Goal: Answer question/provide support: Share knowledge or assist other users

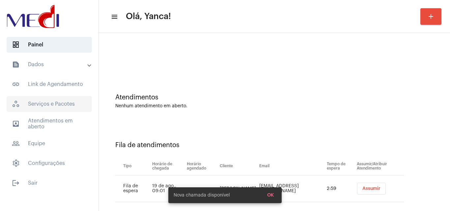
scroll to position [9, 0]
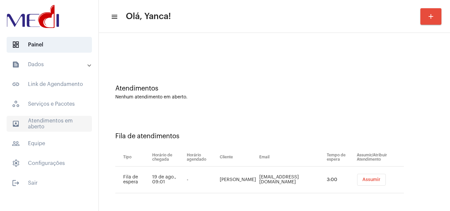
click at [61, 119] on span "outbox_outline Atendimentos em aberto" at bounding box center [49, 124] width 85 height 16
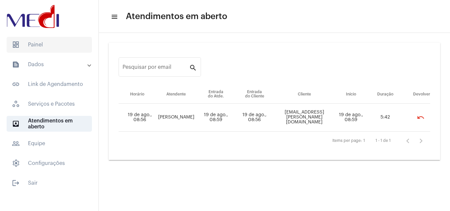
click at [33, 41] on span "dashboard Painel" at bounding box center [49, 45] width 85 height 16
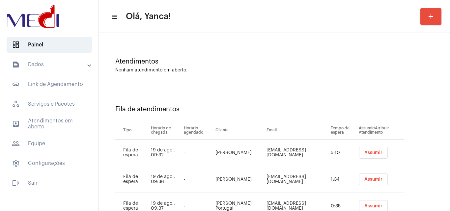
scroll to position [62, 0]
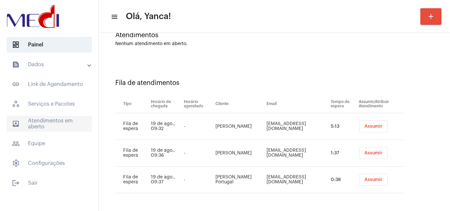
click at [66, 128] on span "outbox_outline Atendimentos em aberto" at bounding box center [49, 124] width 85 height 16
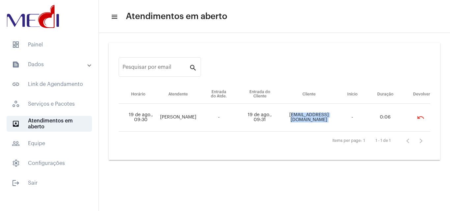
drag, startPoint x: 274, startPoint y: 118, endPoint x: 338, endPoint y: 116, distance: 64.3
click at [338, 116] on tr "19 de ago., 09:30 Karen Gonzaga - 19 de ago., 09:31 robertasmith.ap@gmail.com -…" at bounding box center [275, 118] width 312 height 28
copy td "robertasmith.ap@gmail.com"
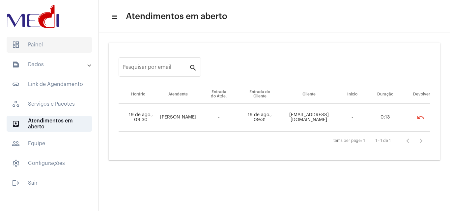
click at [37, 41] on span "dashboard Painel" at bounding box center [49, 45] width 85 height 16
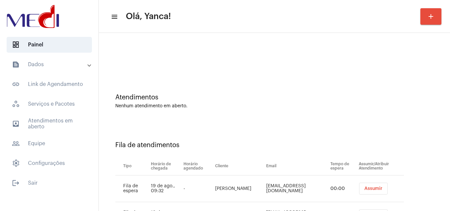
scroll to position [62, 0]
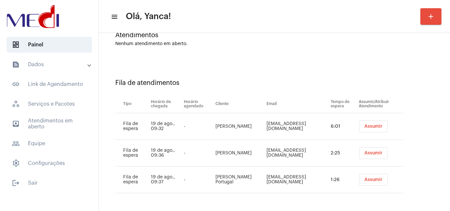
click at [228, 128] on td "José Augusto Martins" at bounding box center [239, 126] width 51 height 27
drag, startPoint x: 232, startPoint y: 128, endPoint x: 209, endPoint y: 121, distance: 24.6
click at [209, 121] on tr "Fila de espera 19 de ago., 09:32 - José Augusto Martins polyanavitorino@hotmail…" at bounding box center [259, 126] width 289 height 27
copy tr "José Augusto Martins"
click at [372, 127] on span "Assumir" at bounding box center [373, 126] width 18 height 5
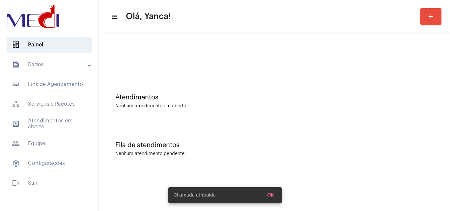
scroll to position [0, 0]
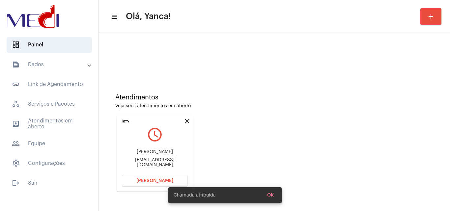
click at [162, 185] on div "Chamada atribuída OK" at bounding box center [224, 196] width 129 height 32
click at [165, 182] on div "Chamada atribuída OK" at bounding box center [224, 196] width 129 height 32
click at [273, 194] on span "OK" at bounding box center [270, 195] width 7 height 5
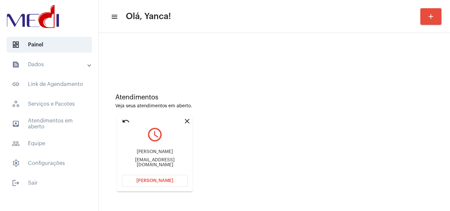
click at [168, 178] on button "Abrir Chamada" at bounding box center [155, 181] width 66 height 12
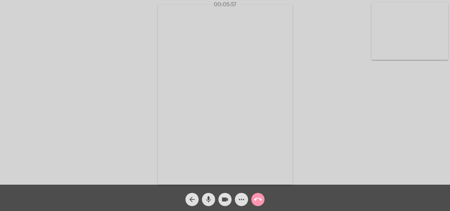
click at [257, 201] on mat-icon "call_end" at bounding box center [258, 200] width 8 height 8
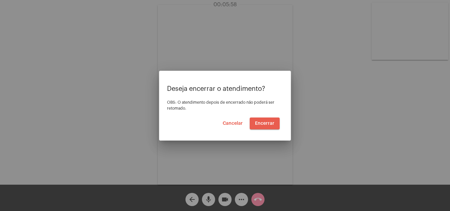
click at [268, 128] on button "Encerrar" at bounding box center [265, 124] width 30 height 12
click at [270, 124] on span "Encerrar" at bounding box center [264, 123] width 19 height 5
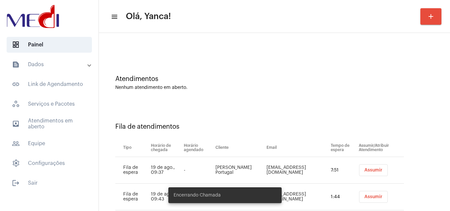
scroll to position [36, 0]
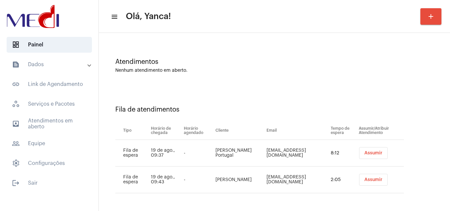
drag, startPoint x: 239, startPoint y: 155, endPoint x: 361, endPoint y: 153, distance: 122.6
click at [206, 152] on tr "Fila de espera 19 de ago., 09:37 - Ricardo Antônio Portugal ricardoaportugal@gm…" at bounding box center [259, 153] width 289 height 27
copy tr "Ricardo Antônio Portugal"
drag, startPoint x: 366, startPoint y: 154, endPoint x: 349, endPoint y: 183, distance: 34.1
click at [366, 155] on span "Assumir" at bounding box center [373, 153] width 18 height 5
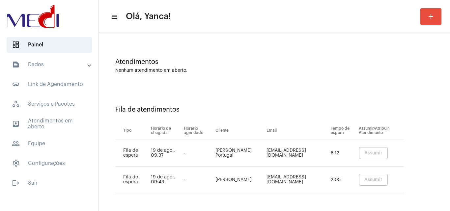
scroll to position [0, 0]
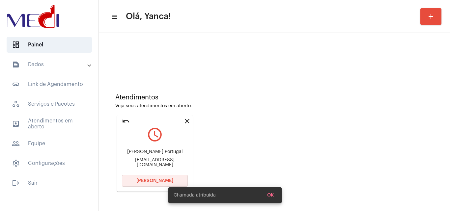
click at [158, 181] on span "Abrir Chamada" at bounding box center [154, 181] width 37 height 5
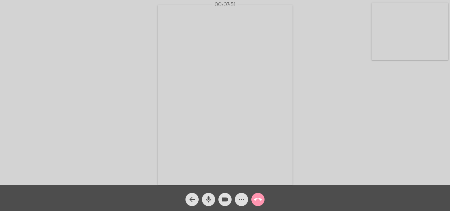
click at [258, 199] on mat-icon "call_end" at bounding box center [258, 200] width 8 height 8
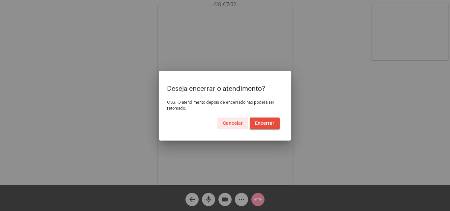
click at [268, 124] on span "Encerrar" at bounding box center [264, 123] width 19 height 5
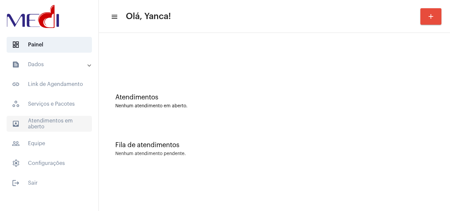
click at [51, 124] on span "outbox_outline Atendimentos em aberto" at bounding box center [49, 124] width 85 height 16
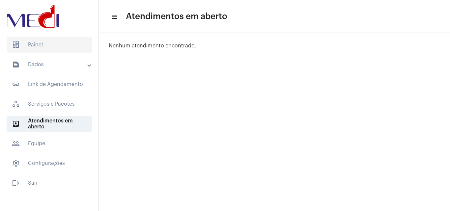
click at [70, 51] on span "dashboard Painel" at bounding box center [49, 45] width 85 height 16
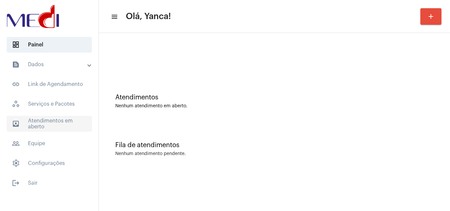
click at [55, 118] on span "outbox_outline Atendimentos em aberto" at bounding box center [49, 124] width 85 height 16
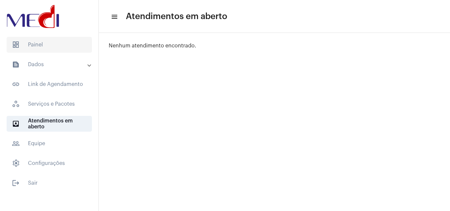
click at [56, 38] on span "dashboard Painel" at bounding box center [49, 45] width 85 height 16
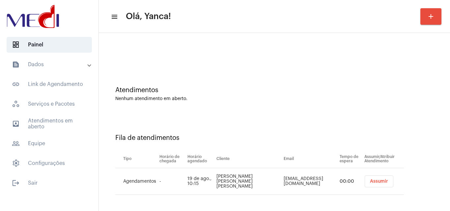
scroll to position [9, 0]
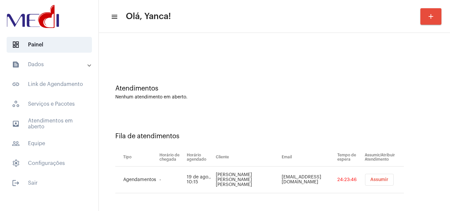
drag, startPoint x: 251, startPoint y: 180, endPoint x: 223, endPoint y: 175, distance: 28.3
click at [224, 175] on td "Maria Luiza Nunes Caritá" at bounding box center [247, 180] width 66 height 27
click at [223, 178] on td "Maria Luiza Nunes Caritá" at bounding box center [247, 180] width 66 height 27
click at [245, 183] on td "Maria Luiza Nunes Caritá" at bounding box center [247, 180] width 66 height 27
drag, startPoint x: 248, startPoint y: 183, endPoint x: 221, endPoint y: 176, distance: 27.9
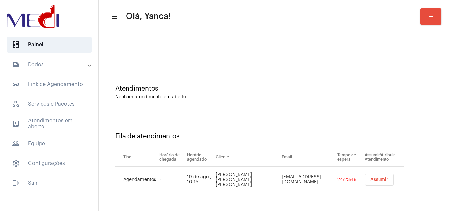
click at [221, 177] on td "Maria Luiza Nunes Caritá" at bounding box center [247, 180] width 66 height 27
copy td "Maria Luiza Nunes Caritá"
click at [277, 71] on div "Atendimentos Nenhum atendimento em aberto." at bounding box center [274, 89] width 345 height 48
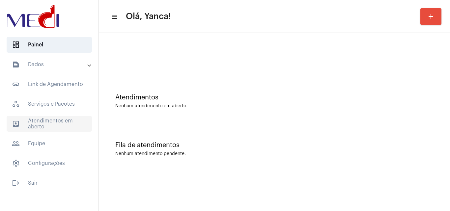
click at [61, 126] on span "outbox_outline Atendimentos em aberto" at bounding box center [49, 124] width 85 height 16
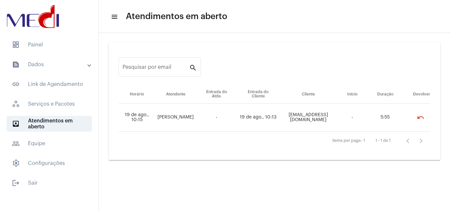
drag, startPoint x: 50, startPoint y: 51, endPoint x: 75, endPoint y: 60, distance: 26.4
click at [50, 51] on span "dashboard Painel" at bounding box center [49, 45] width 85 height 16
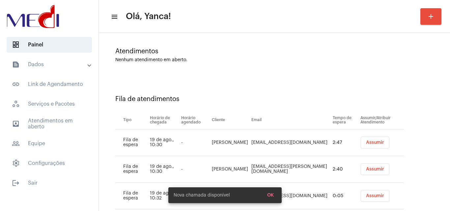
scroll to position [89, 0]
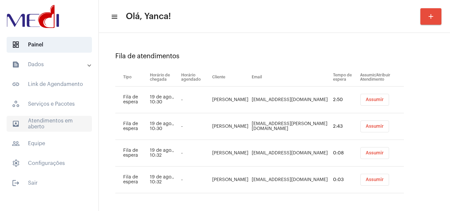
click at [42, 127] on span "outbox_outline Atendimentos em aberto" at bounding box center [49, 124] width 85 height 16
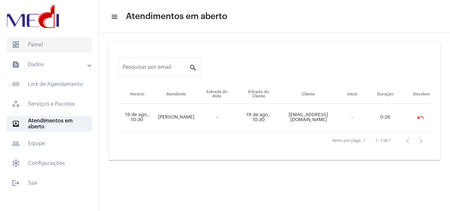
click at [38, 47] on span "dashboard Painel" at bounding box center [49, 45] width 85 height 16
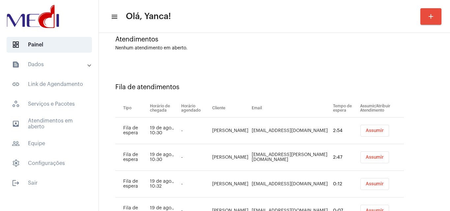
scroll to position [89, 0]
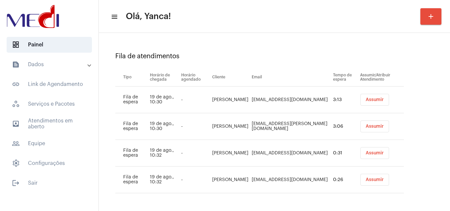
drag, startPoint x: 233, startPoint y: 105, endPoint x: 209, endPoint y: 98, distance: 25.1
click at [211, 98] on td "Angelinna Araujo de Amorim" at bounding box center [231, 100] width 40 height 27
copy td "Angelinna Araujo de Amorim"
drag, startPoint x: 368, startPoint y: 101, endPoint x: 364, endPoint y: 115, distance: 13.7
click at [368, 101] on span "Assumir" at bounding box center [375, 100] width 18 height 5
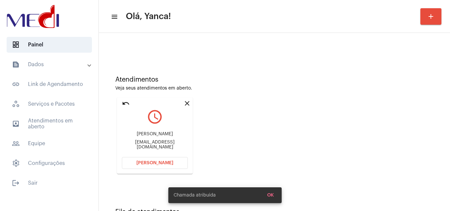
scroll to position [33, 0]
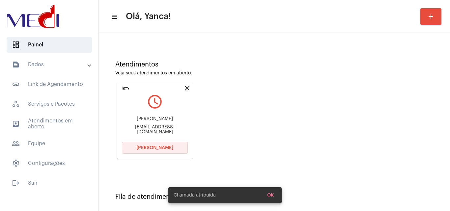
click at [172, 147] on button "Abrir Chamada" at bounding box center [155, 148] width 66 height 12
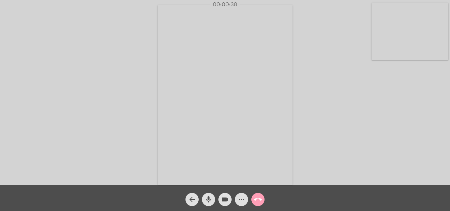
click at [256, 199] on mat-icon "call_end" at bounding box center [258, 200] width 8 height 8
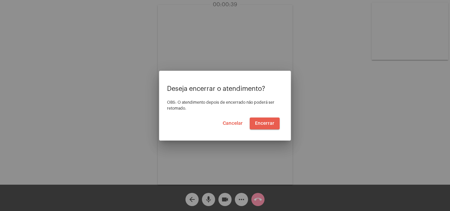
click at [266, 123] on span "Encerrar" at bounding box center [264, 123] width 19 height 5
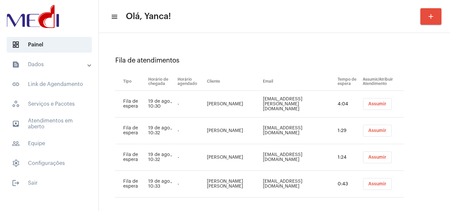
scroll to position [89, 0]
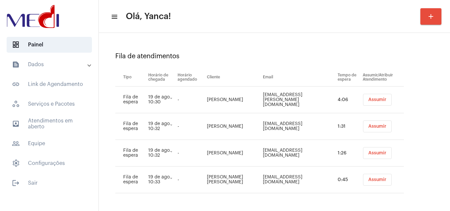
drag, startPoint x: 212, startPoint y: 103, endPoint x: 205, endPoint y: 98, distance: 8.9
click at [205, 98] on tr "Fila de espera 19 de ago., 10:30 - Cleilda Pereira da Costa Cleilda.Pereira@gma…" at bounding box center [259, 100] width 289 height 27
copy tr "Cleilda Pereira da Costa"
drag, startPoint x: 379, startPoint y: 103, endPoint x: 382, endPoint y: 114, distance: 11.7
click at [378, 103] on button "Assumir" at bounding box center [377, 100] width 29 height 12
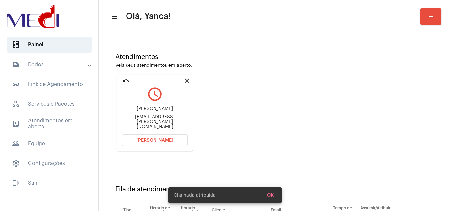
scroll to position [132, 0]
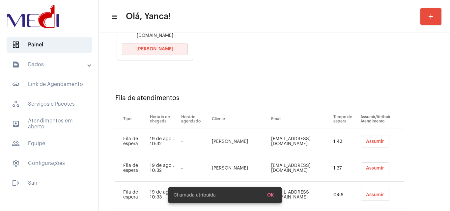
click at [169, 49] on span "Abrir Chamada" at bounding box center [154, 49] width 37 height 5
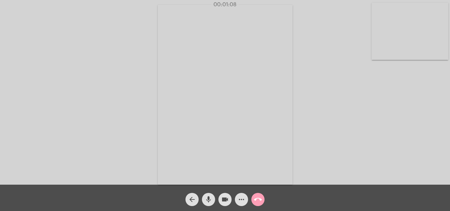
click at [259, 202] on mat-icon "call_end" at bounding box center [258, 200] width 8 height 8
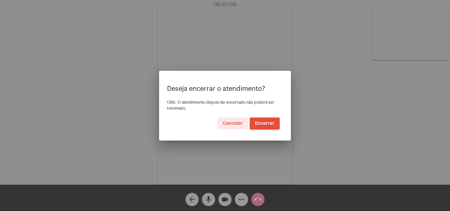
click at [271, 122] on span "Encerrar" at bounding box center [264, 123] width 19 height 5
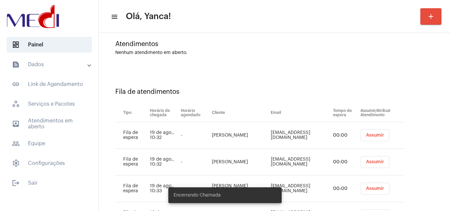
scroll to position [89, 0]
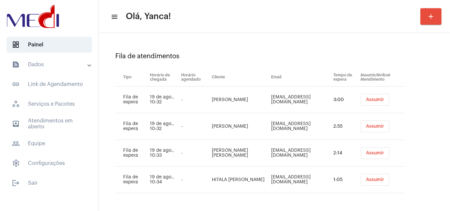
drag, startPoint x: 241, startPoint y: 105, endPoint x: 205, endPoint y: 92, distance: 39.2
click at [205, 92] on tr "Fila de espera 19 de ago., 10:32 - Elyda Maiara Andrade Alves da Silva elydaalv…" at bounding box center [259, 100] width 289 height 27
copy tr "Elyda Maiara Andrade Alves da Silva"
click at [375, 99] on span "Assumir" at bounding box center [375, 100] width 18 height 5
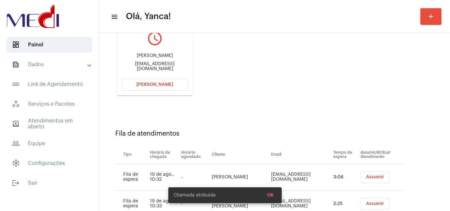
scroll to position [99, 0]
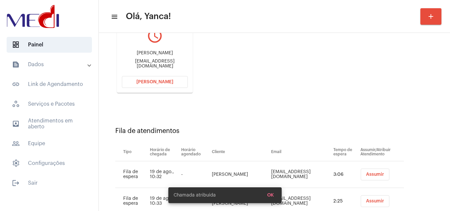
click at [167, 86] on button "Abrir Chamada" at bounding box center [155, 82] width 66 height 12
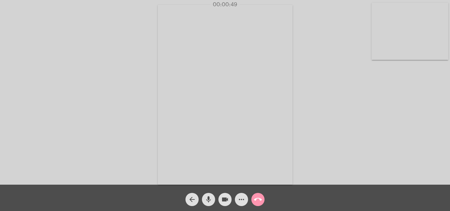
click at [257, 203] on mat-icon "call_end" at bounding box center [258, 200] width 8 height 8
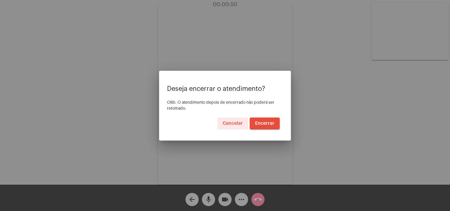
click at [268, 117] on div "Deseja encerrar o atendimento? OBS: O atendimento depois de encerrado não poder…" at bounding box center [225, 107] width 116 height 44
click at [270, 121] on button "Encerrar" at bounding box center [265, 124] width 30 height 12
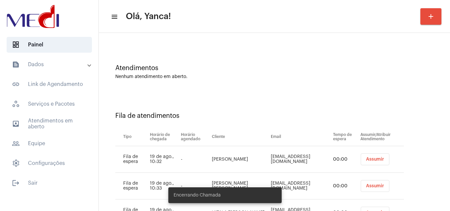
scroll to position [62, 0]
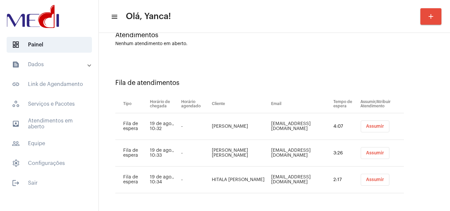
copy td "Cássio Tozzo de Aguiar"
drag, startPoint x: 205, startPoint y: 124, endPoint x: 258, endPoint y: 127, distance: 53.1
click at [258, 127] on td "Cássio Tozzo de Aguiar" at bounding box center [239, 126] width 59 height 27
click at [370, 122] on button "Assumir" at bounding box center [375, 127] width 29 height 12
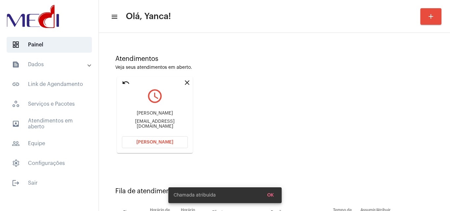
scroll to position [99, 0]
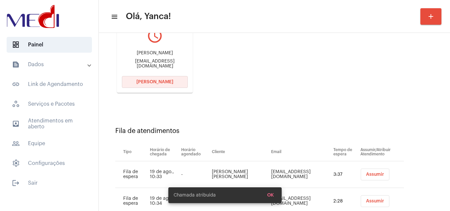
click at [161, 86] on button "Abrir Chamada" at bounding box center [155, 82] width 66 height 12
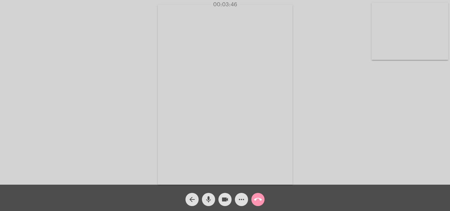
click at [240, 203] on mat-icon "more_horiz" at bounding box center [242, 200] width 8 height 8
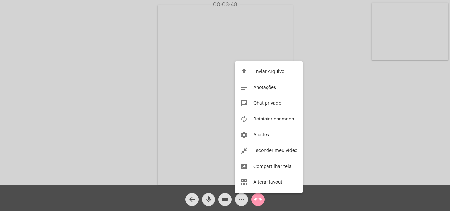
click at [272, 122] on button "autorenew Reiniciar chamada" at bounding box center [269, 119] width 68 height 16
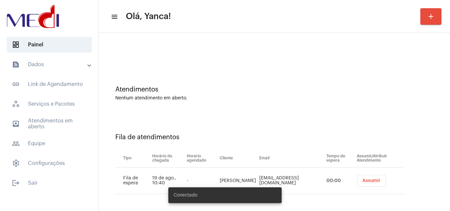
scroll to position [9, 0]
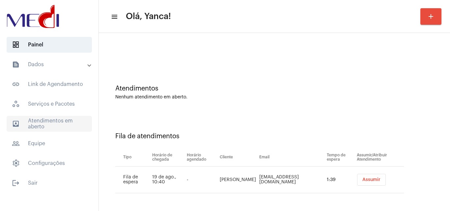
click at [69, 124] on span "outbox_outline Atendimentos em aberto" at bounding box center [49, 124] width 85 height 16
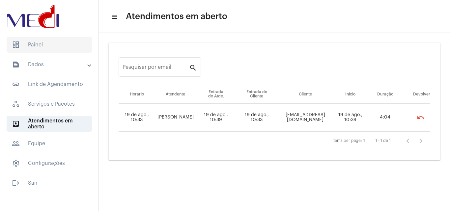
click at [40, 42] on span "dashboard Painel" at bounding box center [49, 45] width 85 height 16
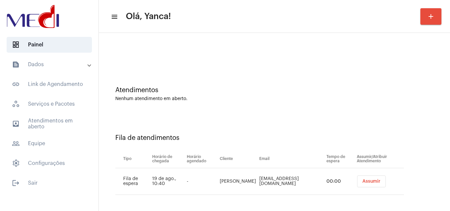
scroll to position [9, 0]
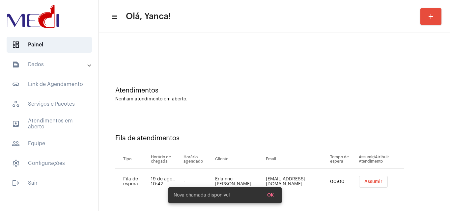
scroll to position [9, 0]
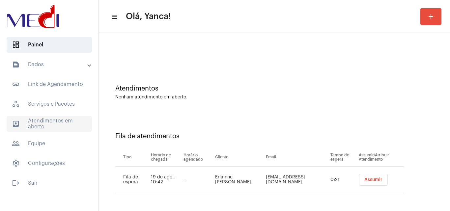
click at [62, 125] on span "outbox_outline Atendimentos em aberto" at bounding box center [49, 124] width 85 height 16
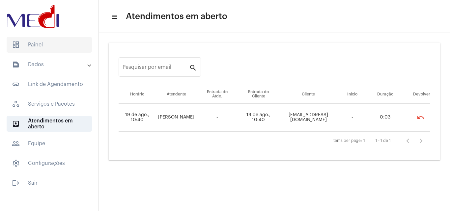
click at [51, 41] on span "dashboard Painel" at bounding box center [49, 45] width 85 height 16
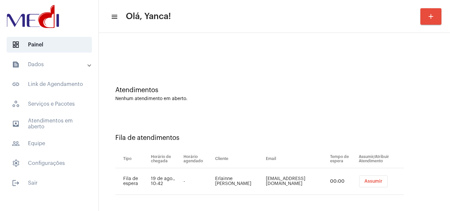
scroll to position [9, 0]
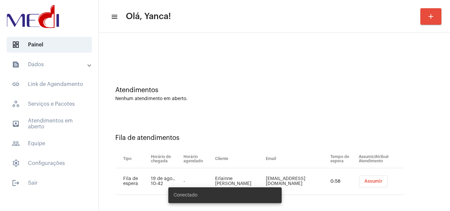
scroll to position [9, 0]
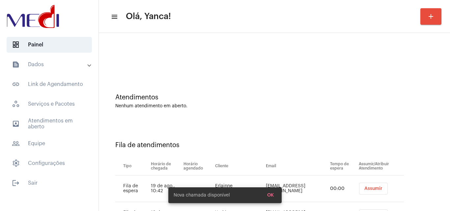
scroll to position [36, 0]
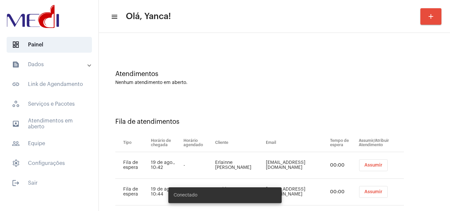
scroll to position [36, 0]
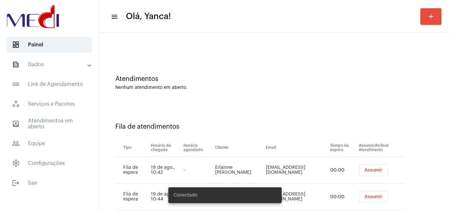
scroll to position [36, 0]
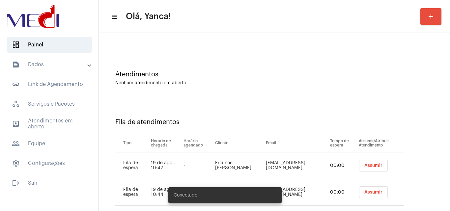
scroll to position [36, 0]
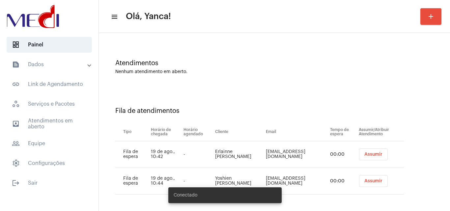
scroll to position [36, 0]
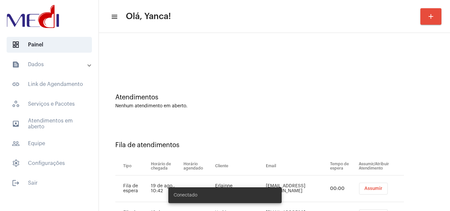
scroll to position [36, 0]
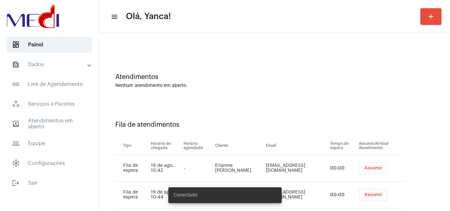
scroll to position [36, 0]
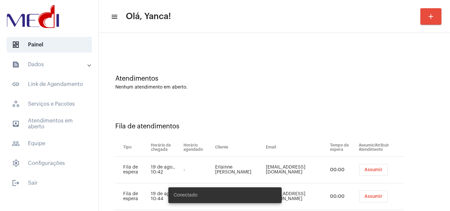
scroll to position [36, 0]
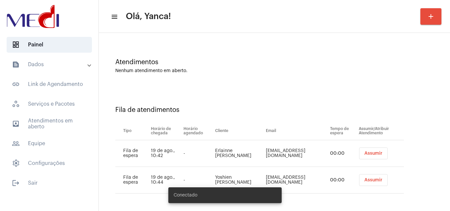
scroll to position [36, 0]
click at [286, 96] on div "Fila de atendimentos Tipo Horário de chegada Horário agendado Cliente Email Tem…" at bounding box center [274, 147] width 345 height 122
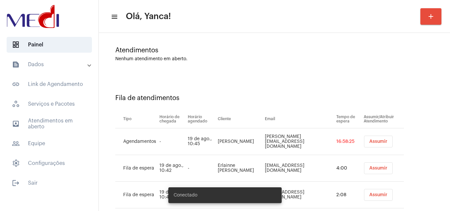
scroll to position [62, 0]
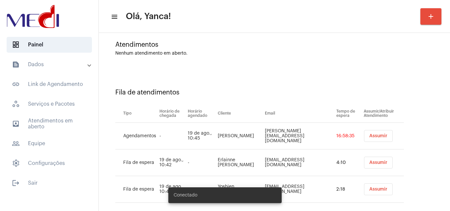
scroll to position [62, 0]
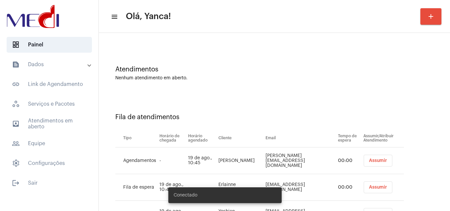
scroll to position [62, 0]
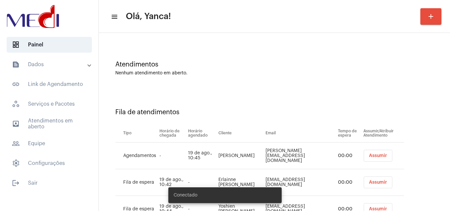
scroll to position [62, 0]
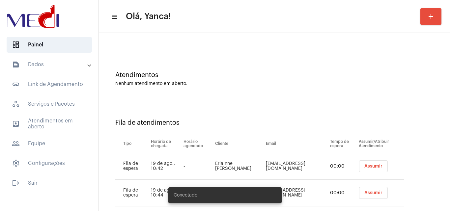
scroll to position [36, 0]
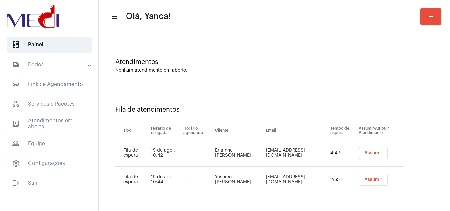
copy td "Erlainne [PERSON_NAME]"
drag, startPoint x: 234, startPoint y: 156, endPoint x: 209, endPoint y: 148, distance: 25.9
click at [213, 148] on td "Erlainne [PERSON_NAME]" at bounding box center [238, 153] width 51 height 27
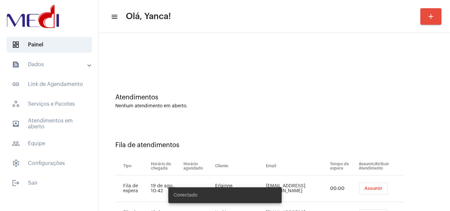
scroll to position [36, 0]
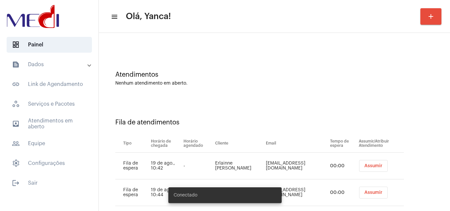
scroll to position [36, 0]
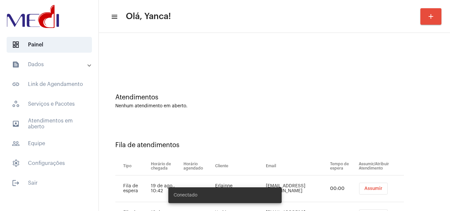
scroll to position [36, 0]
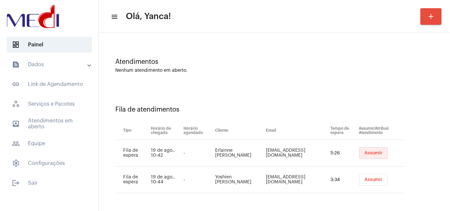
drag, startPoint x: 377, startPoint y: 152, endPoint x: 440, endPoint y: 206, distance: 82.9
click at [377, 152] on span "Assumir" at bounding box center [373, 153] width 18 height 5
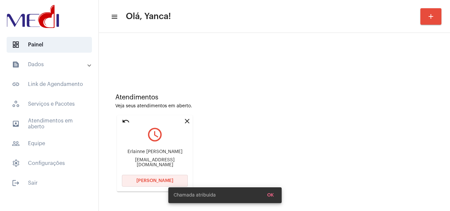
click at [161, 178] on button "[PERSON_NAME]" at bounding box center [155, 181] width 66 height 12
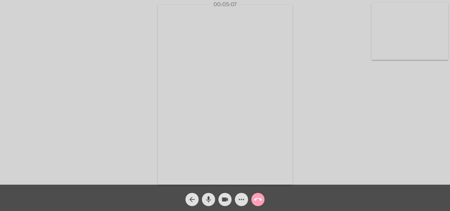
click at [259, 201] on mat-icon "call_end" at bounding box center [258, 200] width 8 height 8
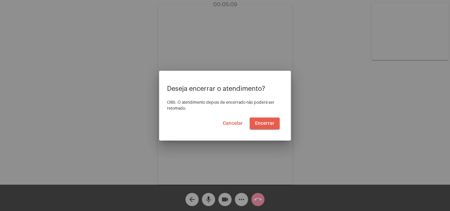
click at [267, 124] on span "Encerrar" at bounding box center [264, 123] width 19 height 5
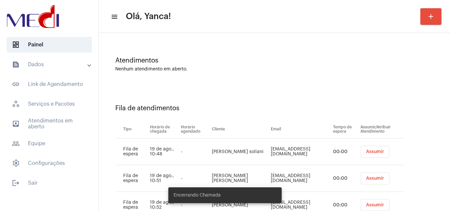
scroll to position [62, 0]
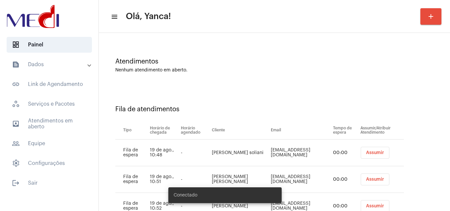
scroll to position [62, 0]
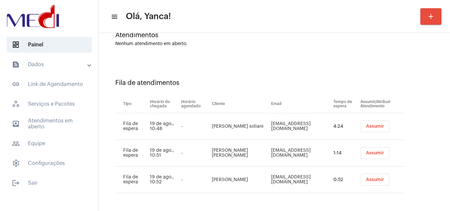
click at [234, 131] on td "[PERSON_NAME] soliani" at bounding box center [239, 126] width 59 height 27
drag, startPoint x: 226, startPoint y: 130, endPoint x: 212, endPoint y: 121, distance: 17.5
click at [212, 121] on td "[PERSON_NAME] soliani" at bounding box center [239, 126] width 59 height 27
copy td "[PERSON_NAME] soliani"
drag, startPoint x: 365, startPoint y: 125, endPoint x: 396, endPoint y: 211, distance: 90.9
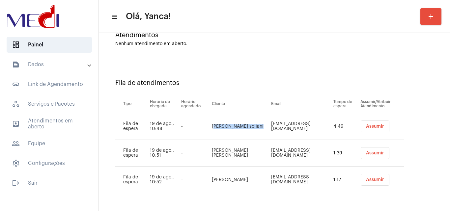
click at [366, 126] on span "Assumir" at bounding box center [375, 126] width 18 height 5
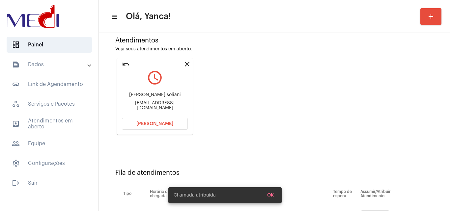
scroll to position [120, 0]
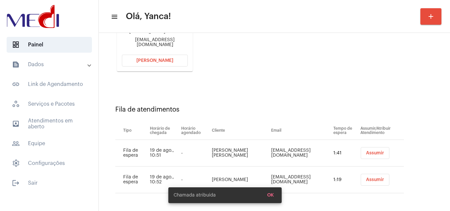
click at [172, 59] on button "[PERSON_NAME]" at bounding box center [155, 61] width 66 height 12
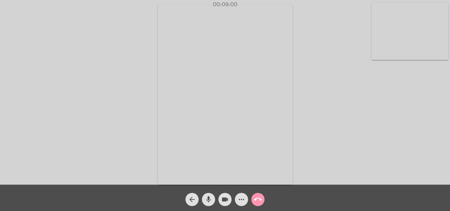
click at [261, 197] on mat-icon "call_end" at bounding box center [258, 200] width 8 height 8
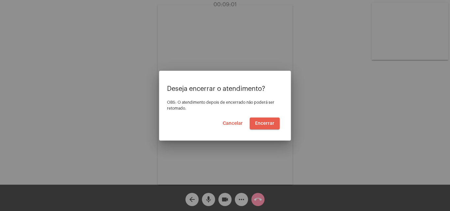
click at [273, 124] on span "Encerrar" at bounding box center [264, 123] width 19 height 5
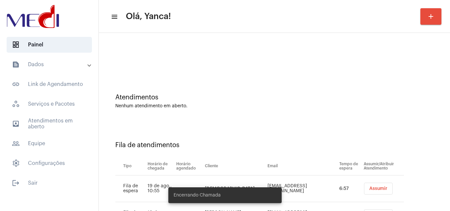
scroll to position [62, 0]
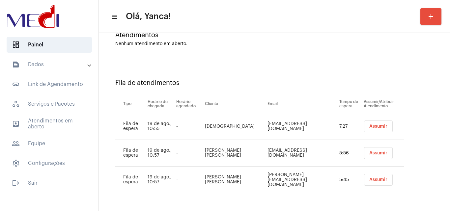
click at [309, 126] on td "[EMAIL_ADDRESS][DOMAIN_NAME]" at bounding box center [302, 126] width 72 height 27
drag, startPoint x: 263, startPoint y: 124, endPoint x: 312, endPoint y: 131, distance: 49.6
click at [312, 131] on tr "Fila de espera 19 de ago., 10:55 - Cristiane [EMAIL_ADDRESS][DOMAIN_NAME] 7:29 …" at bounding box center [259, 126] width 289 height 27
copy tr "[EMAIL_ADDRESS][DOMAIN_NAME]"
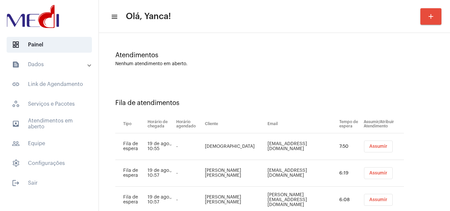
scroll to position [89, 0]
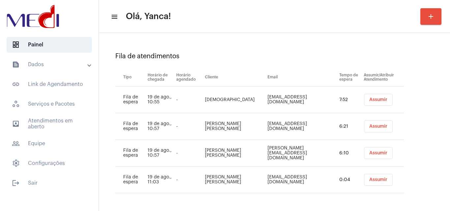
click at [370, 99] on span "Assumir" at bounding box center [378, 100] width 18 height 5
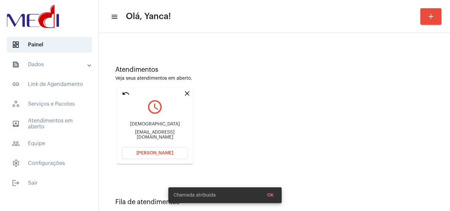
scroll to position [66, 0]
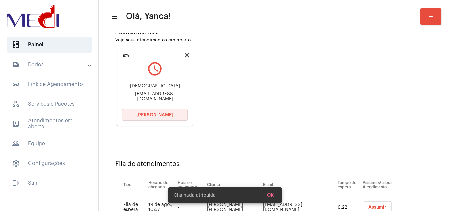
click at [168, 109] on button "[PERSON_NAME]" at bounding box center [155, 115] width 66 height 12
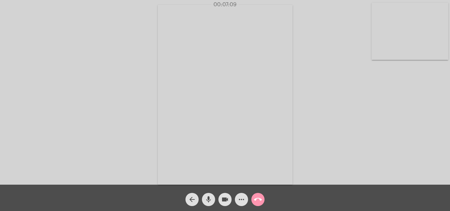
click at [262, 200] on button "call_end" at bounding box center [257, 199] width 13 height 13
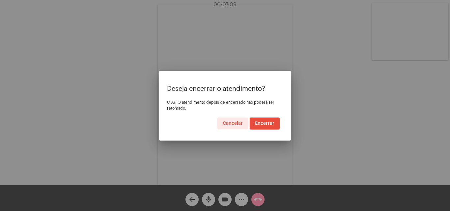
click at [266, 123] on span "Encerrar" at bounding box center [264, 123] width 19 height 5
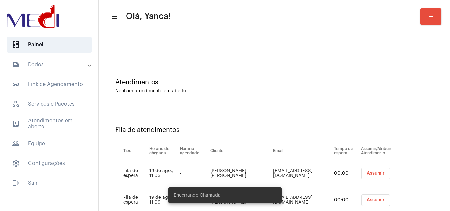
scroll to position [36, 0]
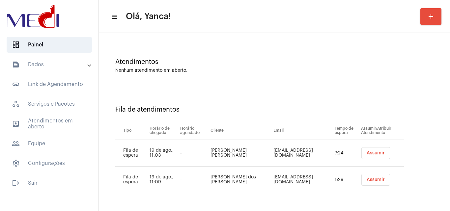
drag, startPoint x: 213, startPoint y: 149, endPoint x: 254, endPoint y: 158, distance: 41.8
click at [254, 158] on td "[PERSON_NAME] [PERSON_NAME]" at bounding box center [240, 153] width 63 height 27
copy td "[PERSON_NAME] [PERSON_NAME]"
click at [63, 117] on span "outbox_outline Atendimentos em aberto" at bounding box center [49, 124] width 85 height 16
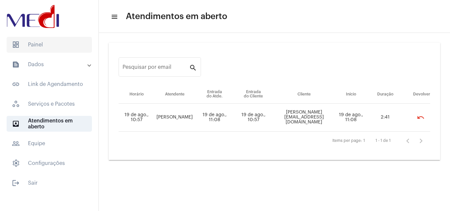
click at [59, 47] on span "dashboard Painel" at bounding box center [49, 45] width 85 height 16
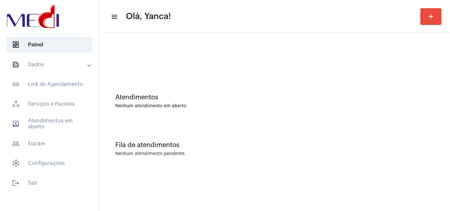
drag, startPoint x: 250, startPoint y: 91, endPoint x: 158, endPoint y: 91, distance: 92.2
click at [250, 92] on div "Atendimentos Nenhum atendimento em aberto." at bounding box center [274, 98] width 345 height 48
click at [58, 113] on mat-accordion "text_snippet_outlined Dados text_snippet_outlined Relatórios history_outlined H…" at bounding box center [49, 114] width 99 height 115
click at [61, 121] on span "outbox_outline Atendimentos em aberto" at bounding box center [49, 124] width 85 height 16
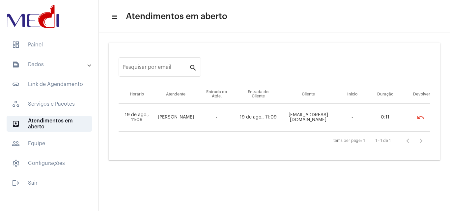
click at [65, 35] on mat-list "dashboard Painel text_snippet_outlined Dados text_snippet_outlined Relatórios h…" at bounding box center [49, 112] width 99 height 157
click at [67, 39] on span "dashboard Painel" at bounding box center [49, 45] width 85 height 16
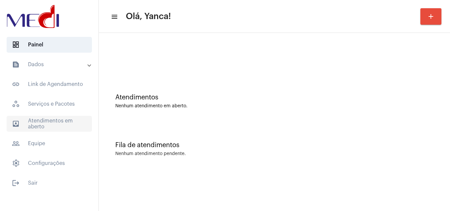
click at [54, 122] on span "outbox_outline Atendimentos em aberto" at bounding box center [49, 124] width 85 height 16
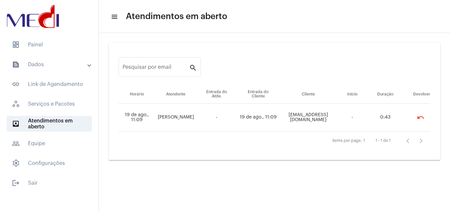
click at [84, 62] on mat-panel-title "text_snippet_outlined Dados" at bounding box center [50, 65] width 76 height 8
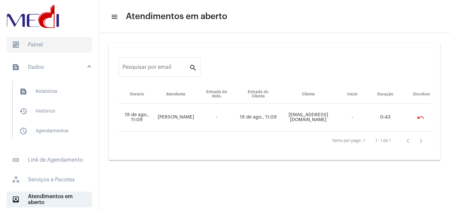
click at [60, 40] on span "dashboard Painel" at bounding box center [49, 45] width 85 height 16
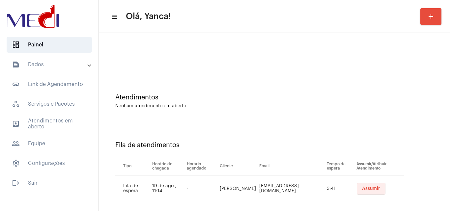
drag, startPoint x: 361, startPoint y: 189, endPoint x: 339, endPoint y: 202, distance: 25.7
click at [362, 189] on span "Assumir" at bounding box center [371, 188] width 18 height 5
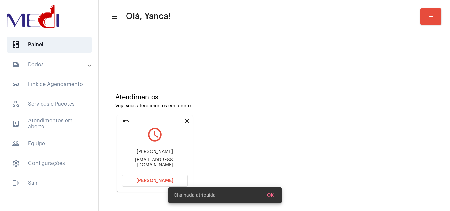
drag, startPoint x: 162, startPoint y: 181, endPoint x: 295, endPoint y: 180, distance: 132.1
click at [163, 182] on div "Chamada atribuída OK" at bounding box center [224, 196] width 129 height 32
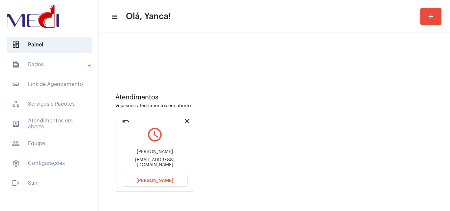
click at [154, 180] on span "Abrir Chamada" at bounding box center [154, 181] width 37 height 5
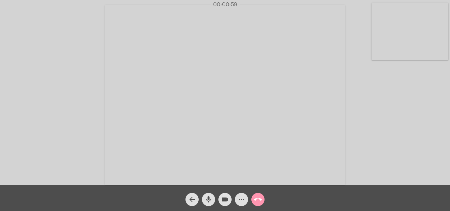
drag, startPoint x: 349, startPoint y: 107, endPoint x: 294, endPoint y: 48, distance: 80.6
click at [349, 107] on div "Acessando Câmera e Microfone..." at bounding box center [225, 94] width 449 height 185
click at [259, 202] on mat-icon "call_end" at bounding box center [258, 200] width 8 height 8
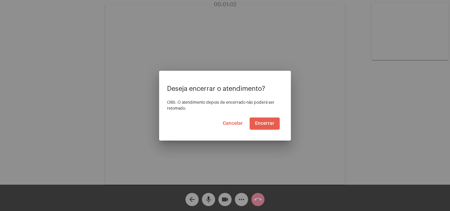
click at [267, 125] on span "Encerrar" at bounding box center [264, 123] width 19 height 5
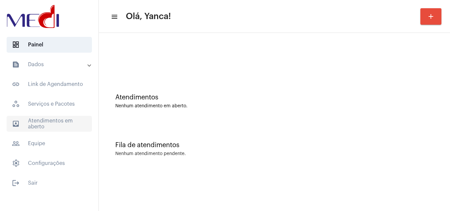
click at [36, 118] on span "outbox_outline Atendimentos em aberto" at bounding box center [49, 124] width 85 height 16
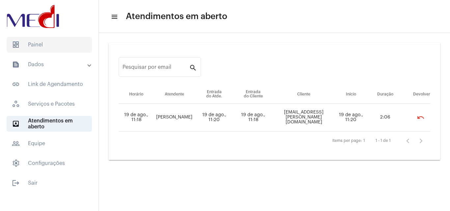
click at [72, 50] on span "dashboard Painel" at bounding box center [49, 45] width 85 height 16
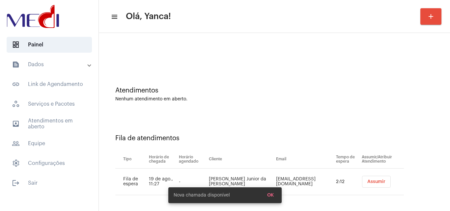
scroll to position [9, 0]
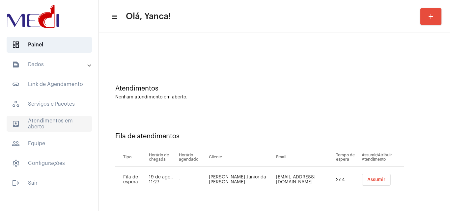
click at [49, 119] on span "outbox_outline Atendimentos em aberto" at bounding box center [49, 124] width 85 height 16
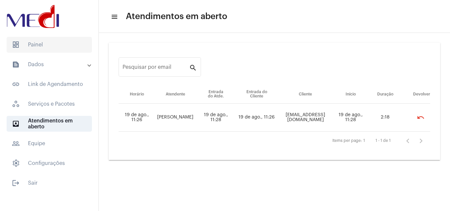
click at [56, 49] on span "dashboard Painel" at bounding box center [49, 45] width 85 height 16
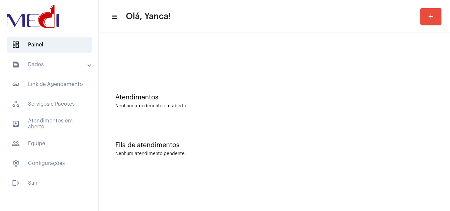
click at [49, 115] on mat-accordion "text_snippet_outlined Dados text_snippet_outlined Relatórios history_outlined H…" at bounding box center [49, 114] width 99 height 115
click at [54, 118] on span "outbox_outline Atendimentos em aberto" at bounding box center [49, 124] width 85 height 16
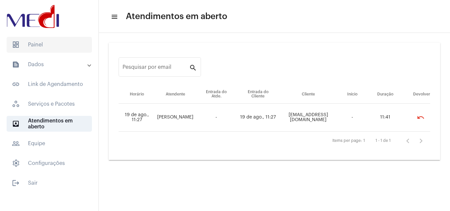
click at [30, 43] on span "dashboard Painel" at bounding box center [49, 45] width 85 height 16
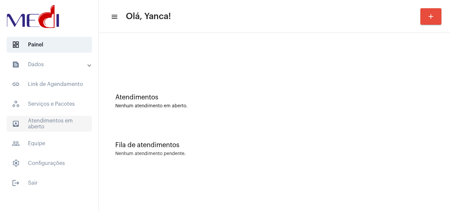
click at [50, 120] on span "outbox_outline Atendimentos em aberto" at bounding box center [49, 124] width 85 height 16
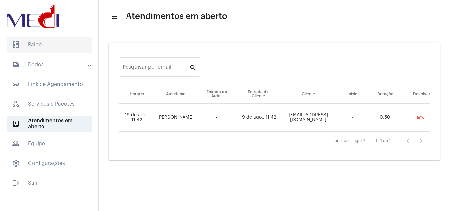
click at [49, 49] on span "dashboard Painel" at bounding box center [49, 45] width 85 height 16
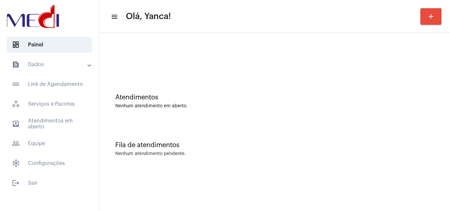
click at [47, 134] on mat-accordion "text_snippet_outlined Dados text_snippet_outlined Relatórios history_outlined H…" at bounding box center [49, 114] width 99 height 115
click at [57, 129] on span "outbox_outline Atendimentos em aberto" at bounding box center [49, 124] width 85 height 16
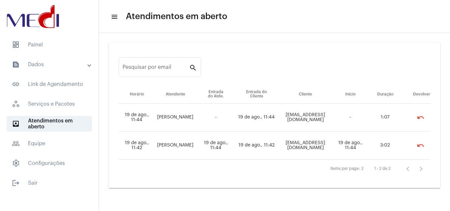
drag, startPoint x: 264, startPoint y: 117, endPoint x: 341, endPoint y: 123, distance: 77.7
click at [341, 123] on tr "19 de ago., 11:44 Leandra Bernardino - 19 de ago., 11:44 matildeevangelista08@g…" at bounding box center [275, 118] width 312 height 28
copy td "[EMAIL_ADDRESS][DOMAIN_NAME]"
click at [46, 41] on span "dashboard Painel" at bounding box center [49, 45] width 85 height 16
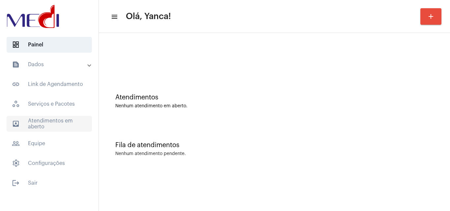
click at [61, 125] on span "outbox_outline Atendimentos em aberto" at bounding box center [49, 124] width 85 height 16
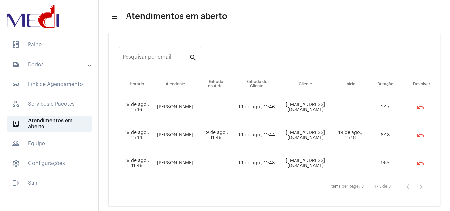
scroll to position [20, 0]
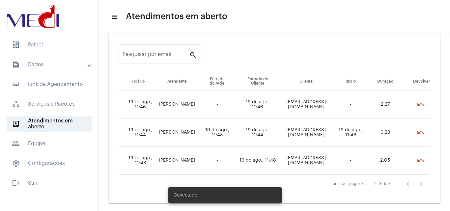
scroll to position [20, 0]
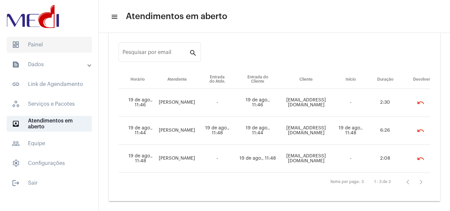
click at [63, 50] on span "dashboard Painel" at bounding box center [49, 45] width 85 height 16
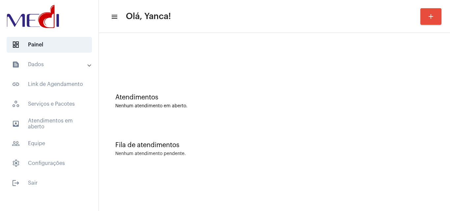
drag, startPoint x: 63, startPoint y: 122, endPoint x: 111, endPoint y: 127, distance: 48.4
click at [72, 128] on span "outbox_outline Atendimentos em aberto" at bounding box center [49, 124] width 85 height 16
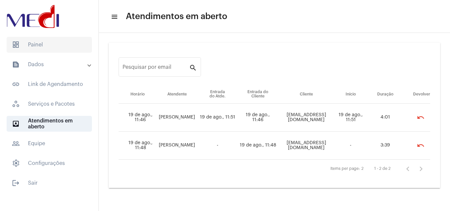
click at [49, 46] on span "dashboard Painel" at bounding box center [49, 45] width 85 height 16
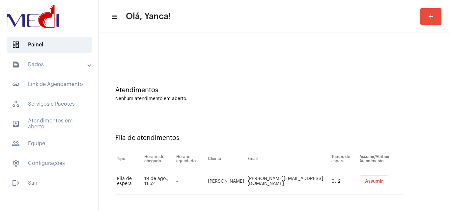
scroll to position [9, 0]
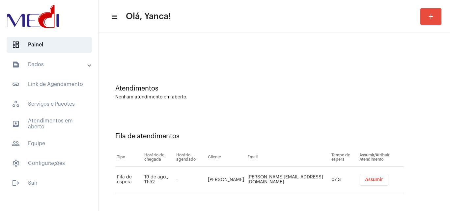
drag, startPoint x: 224, startPoint y: 182, endPoint x: 169, endPoint y: 167, distance: 57.0
click at [210, 177] on td "[PERSON_NAME]" at bounding box center [226, 180] width 40 height 27
click at [59, 124] on span "outbox_outline Atendimentos em aberto" at bounding box center [49, 124] width 85 height 16
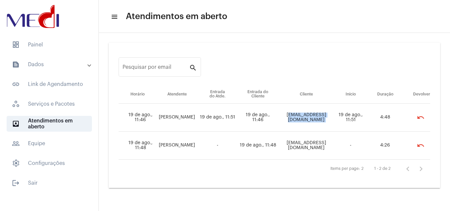
drag, startPoint x: 270, startPoint y: 115, endPoint x: 338, endPoint y: 115, distance: 67.2
click at [339, 116] on tr "19 de ago., 11:46 [PERSON_NAME] 19 de ago., 11:51 19 de ago., 11:46 [EMAIL_ADDR…" at bounding box center [275, 118] width 312 height 28
copy td "[EMAIL_ADDRESS][DOMAIN_NAME]"
drag, startPoint x: 275, startPoint y: 144, endPoint x: 341, endPoint y: 141, distance: 66.3
click at [341, 141] on tr "19 de ago., 11:48 [PERSON_NAME] - 19 de ago., 11:48 [EMAIL_ADDRESS][DOMAIN_NAME…" at bounding box center [275, 146] width 312 height 28
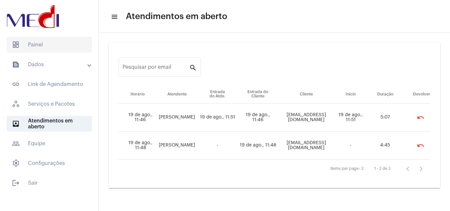
click at [63, 44] on span "dashboard Painel" at bounding box center [49, 45] width 85 height 16
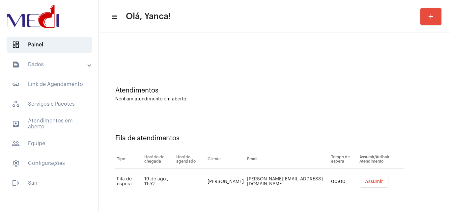
scroll to position [9, 0]
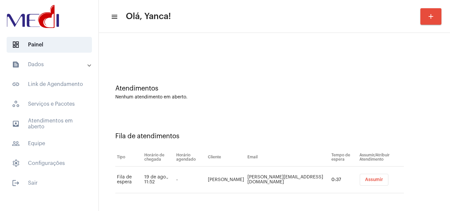
drag, startPoint x: 222, startPoint y: 182, endPoint x: 207, endPoint y: 173, distance: 17.9
click at [207, 173] on tr "Fila de espera 19 de ago., 11:52 - [PERSON_NAME] [PERSON_NAME][EMAIL_ADDRESS][D…" at bounding box center [259, 180] width 289 height 27
copy tr "[PERSON_NAME]"
click at [322, 38] on div at bounding box center [274, 46] width 345 height 38
click at [56, 126] on span "outbox_outline Atendimentos em aberto" at bounding box center [49, 124] width 85 height 16
